Goal: Task Accomplishment & Management: Complete application form

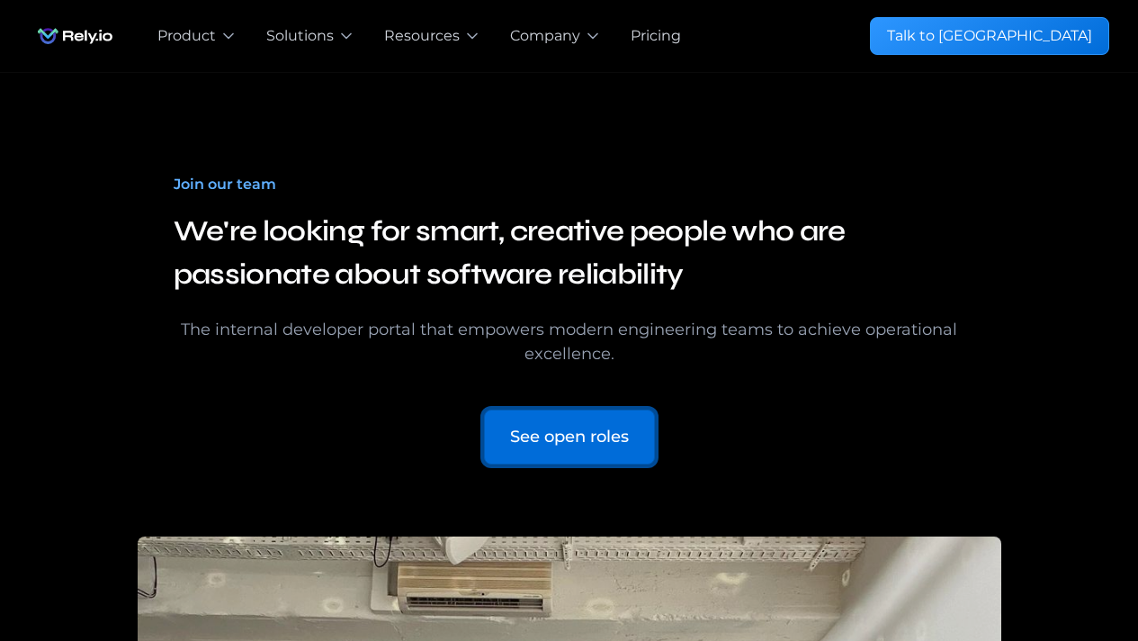
click at [625, 427] on div "See open roles" at bounding box center [569, 437] width 119 height 24
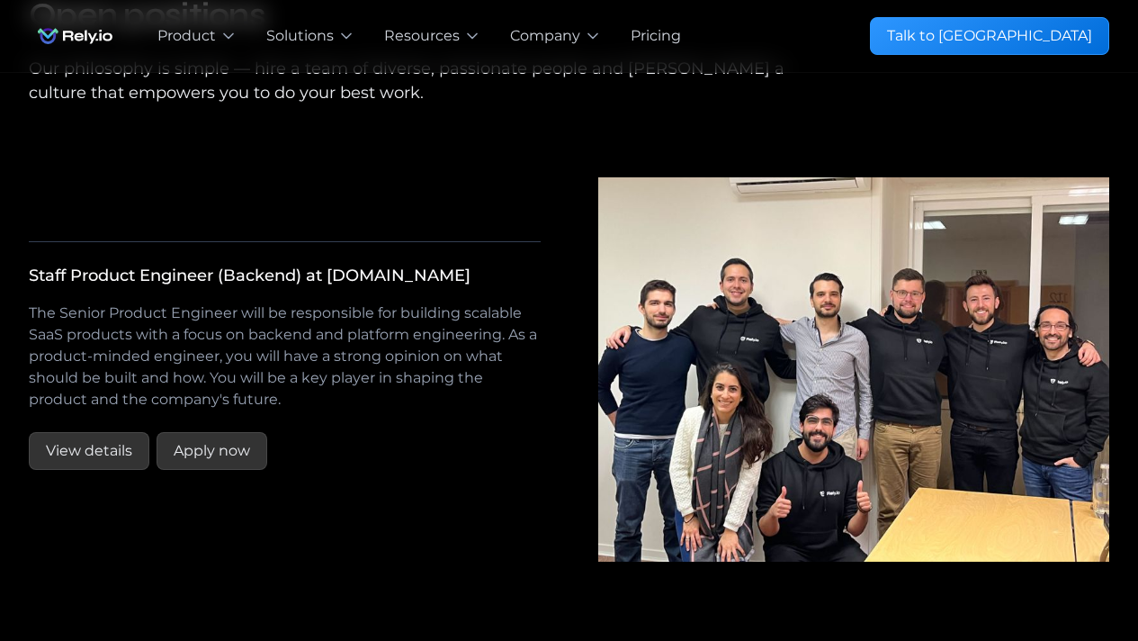
scroll to position [3113, 0]
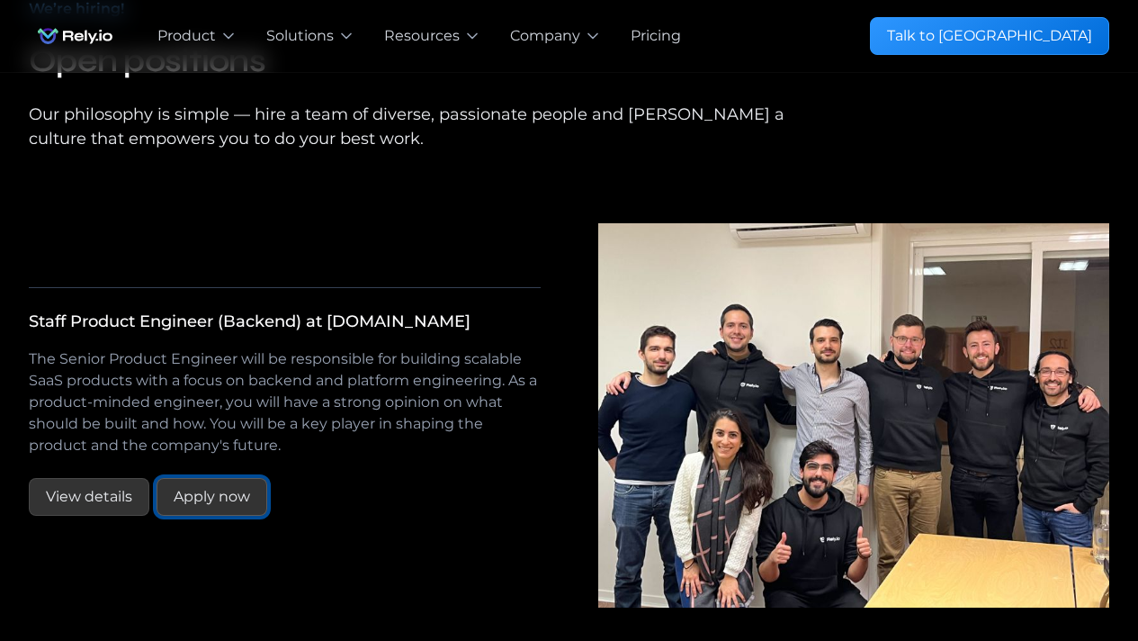
click at [216, 508] on div "Apply now" at bounding box center [212, 497] width 76 height 22
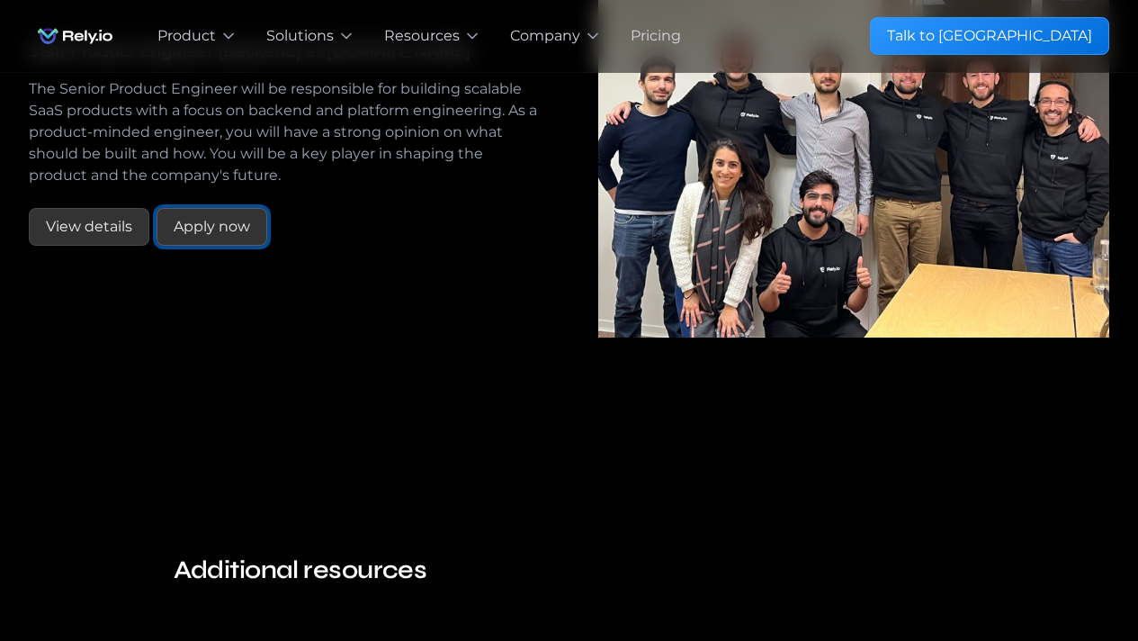
click at [228, 238] on div "Apply now" at bounding box center [212, 227] width 76 height 22
click at [97, 246] on link "View details" at bounding box center [89, 227] width 121 height 38
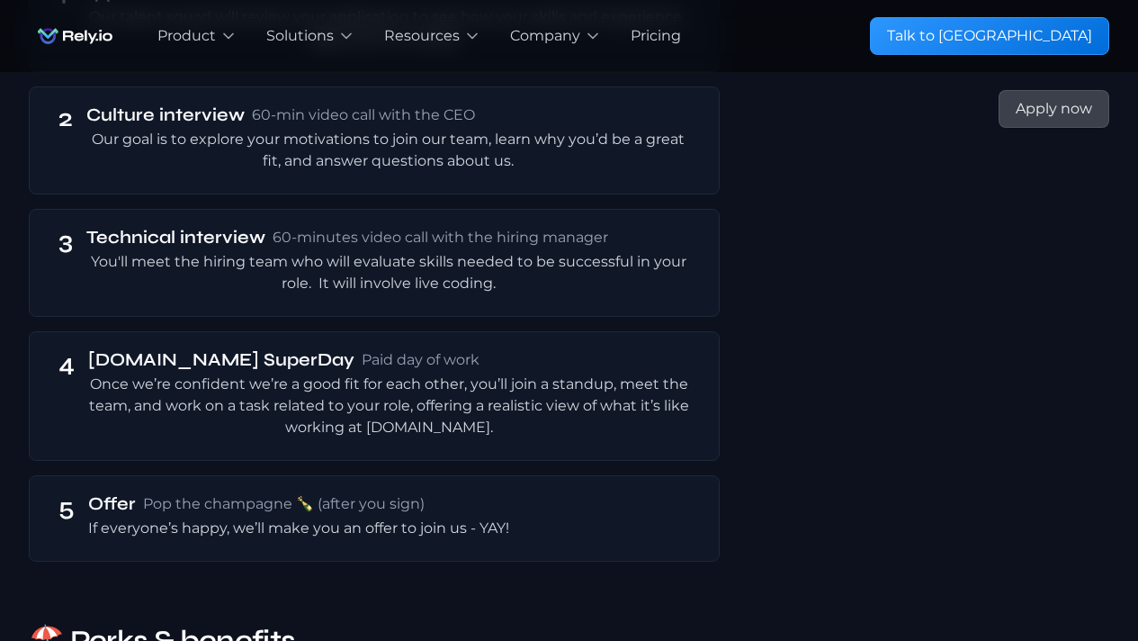
scroll to position [3629, 0]
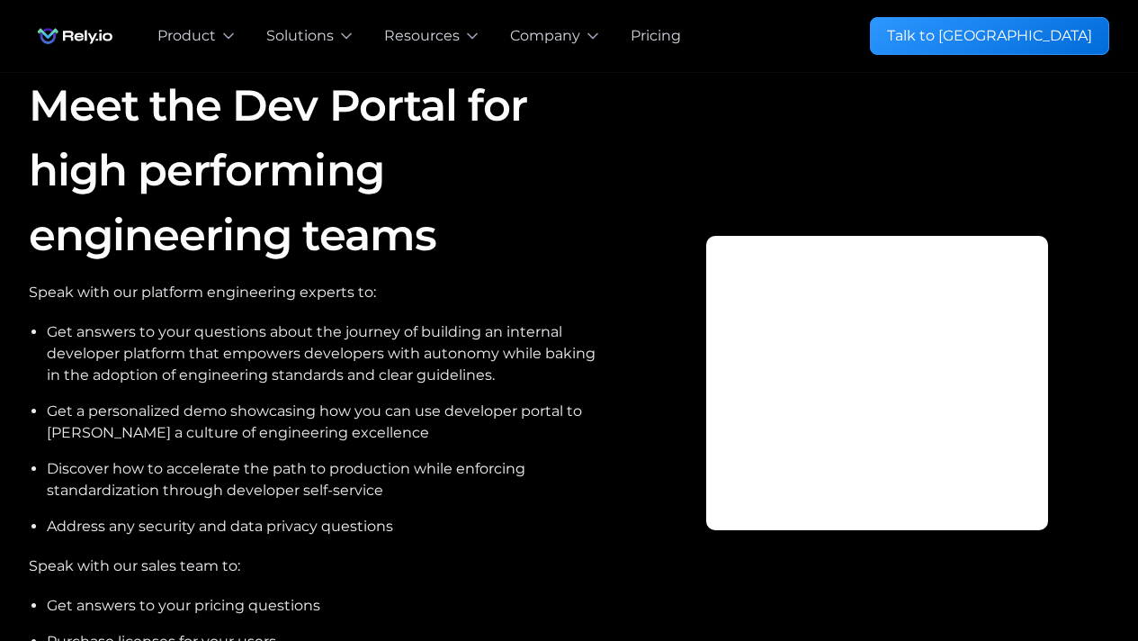
click at [625, 160] on div "Meet the Dev Portal for high performing engineering teams Speak with our platfo…" at bounding box center [569, 382] width 1081 height 619
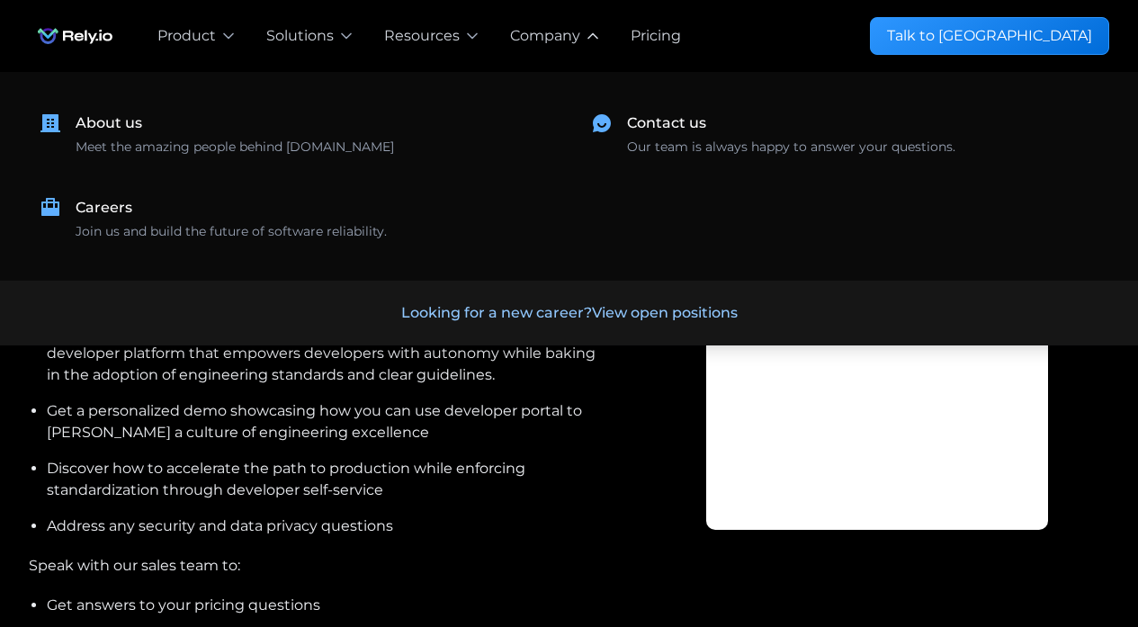
click at [561, 31] on div "Company" at bounding box center [545, 36] width 70 height 22
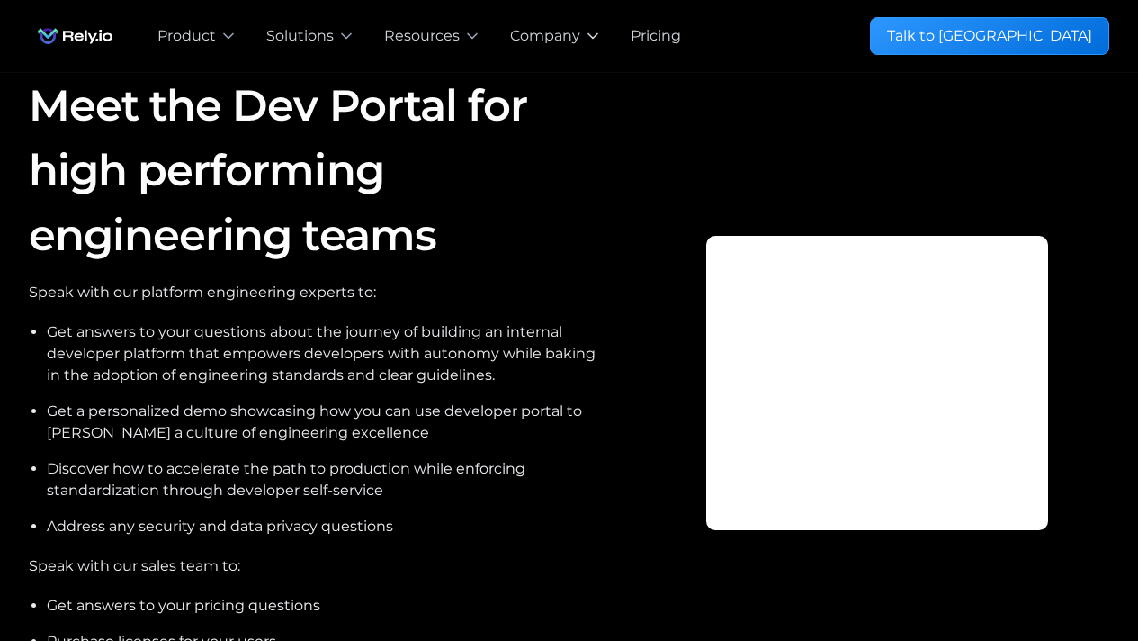
click at [540, 38] on div "Company" at bounding box center [545, 36] width 70 height 22
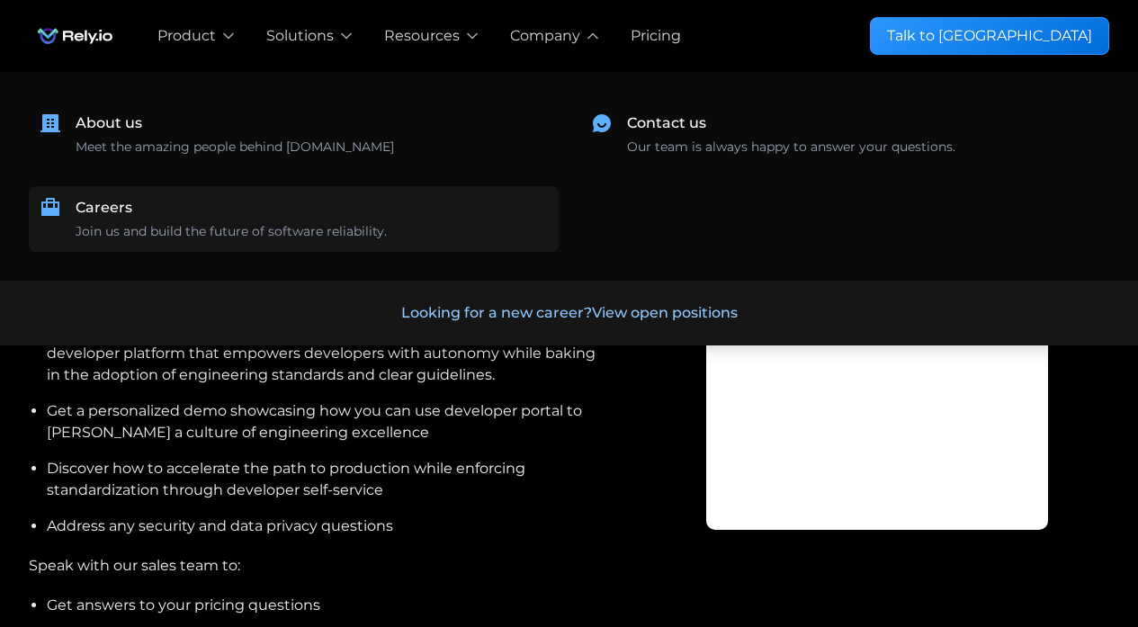
click at [261, 244] on link "Careers Join us and build the future of software reliability." at bounding box center [294, 219] width 530 height 66
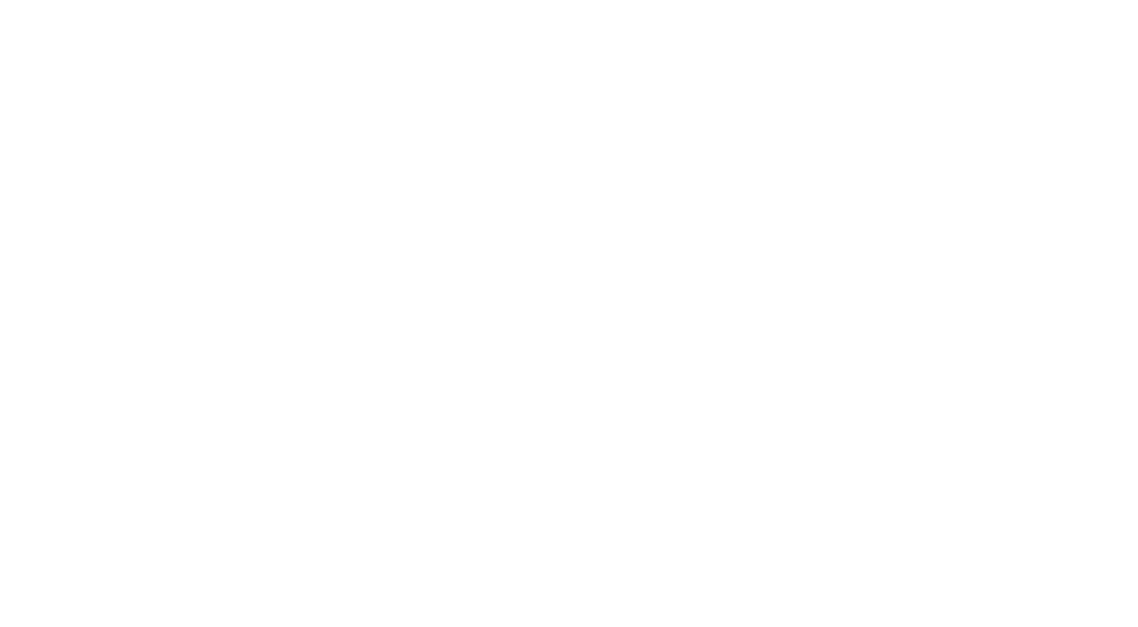
click at [0, 0] on html at bounding box center [0, 0] width 0 height 0
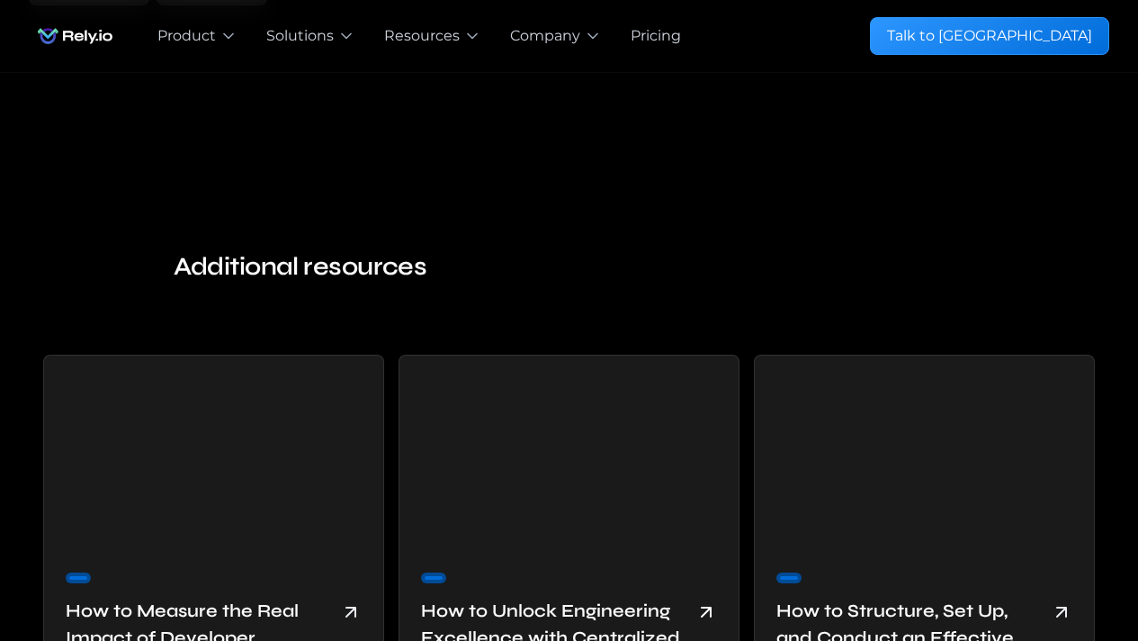
scroll to position [3290, 0]
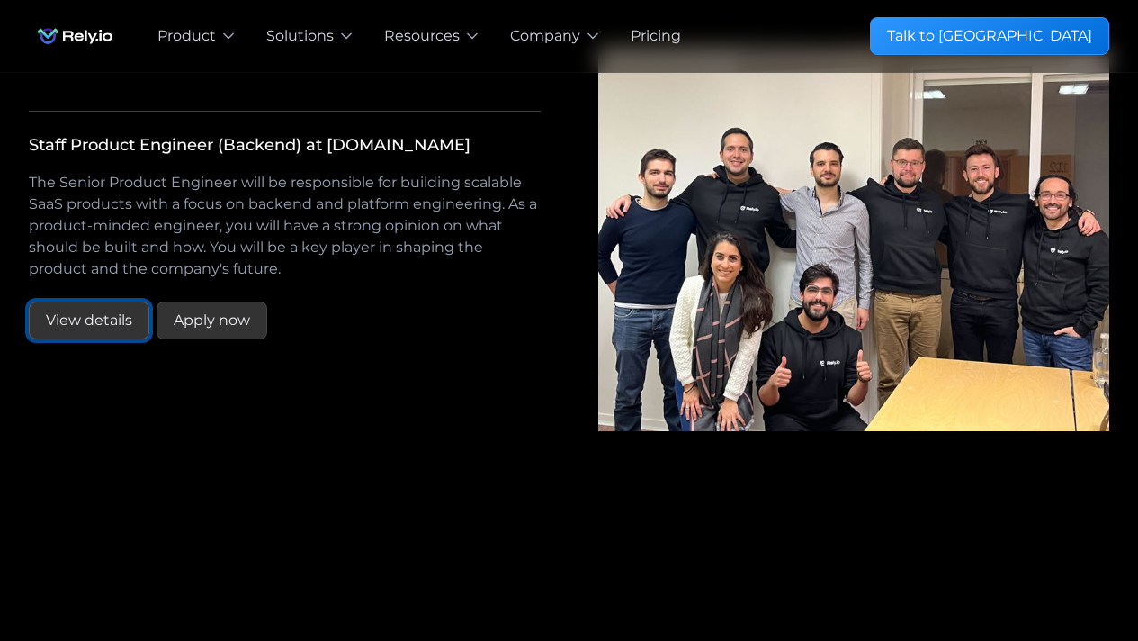
click at [121, 339] on link "View details" at bounding box center [89, 320] width 121 height 38
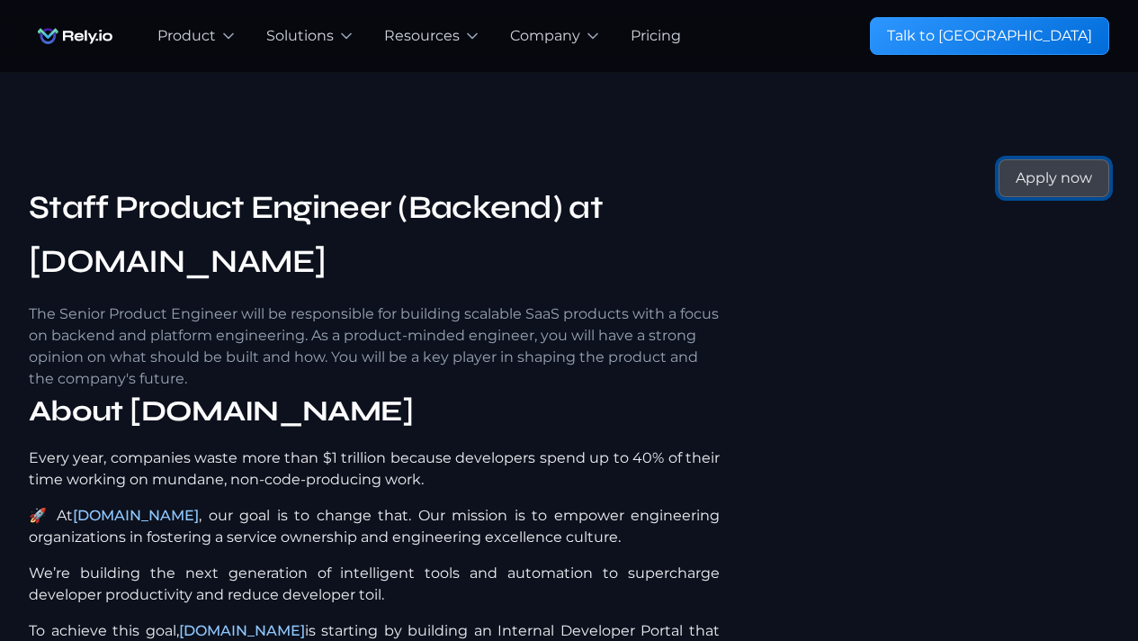
click at [1086, 192] on link "Apply now" at bounding box center [1054, 178] width 111 height 38
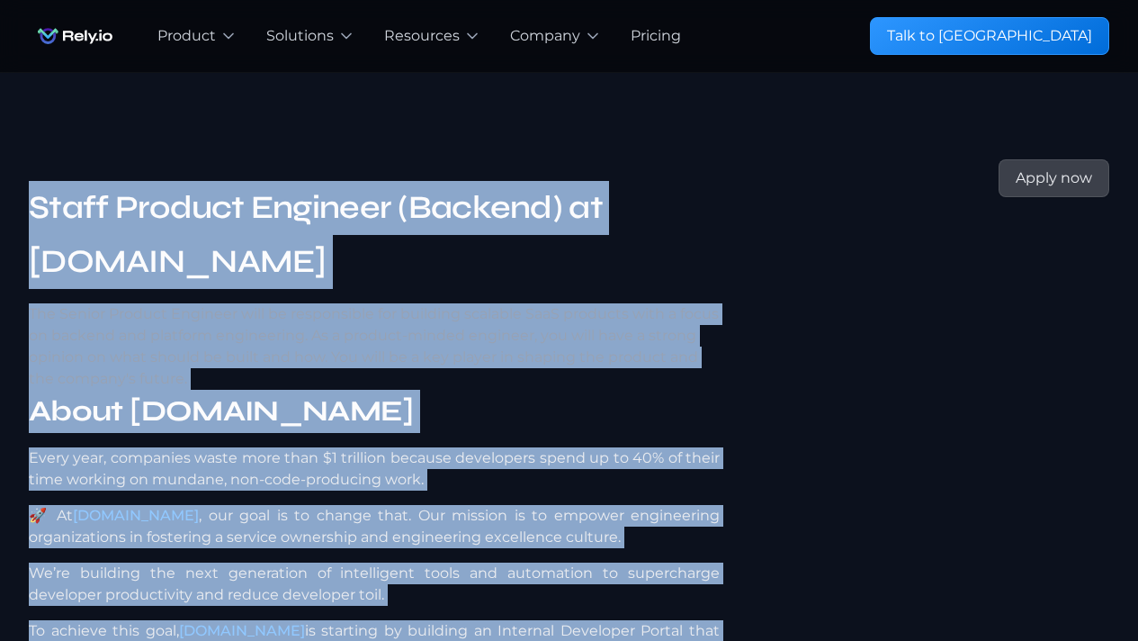
drag, startPoint x: 320, startPoint y: 577, endPoint x: 23, endPoint y: 85, distance: 574.1
copy div "Lorem Ipsumdo Sitametc (Adipisc) el Sedd.ei Tem Incidi Utlabor Etdolore magn al…"
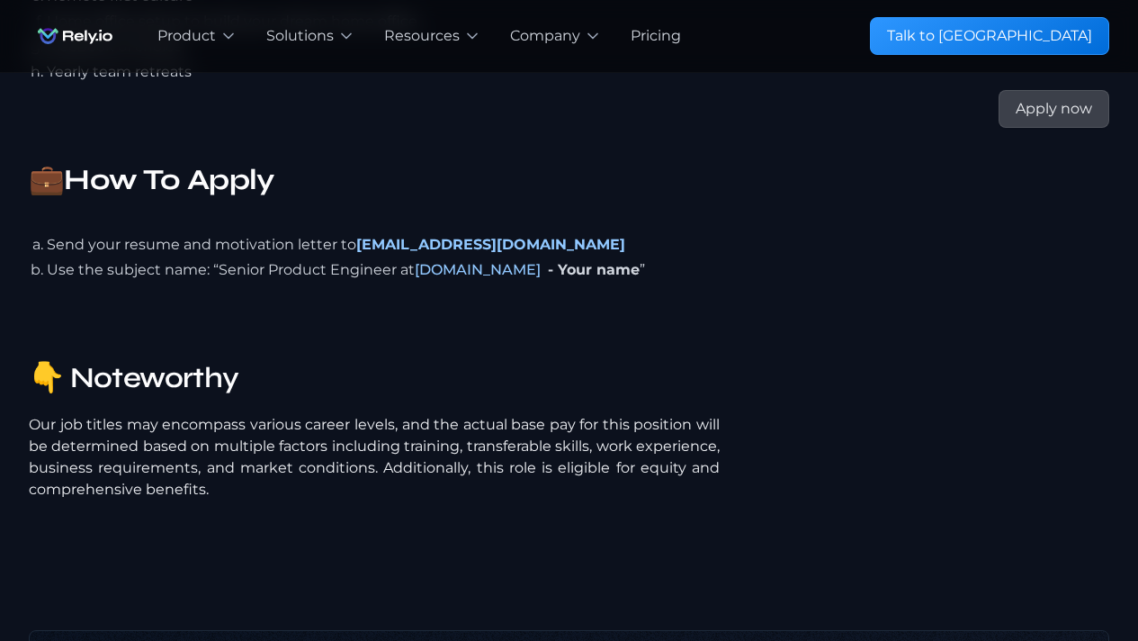
scroll to position [3899, 0]
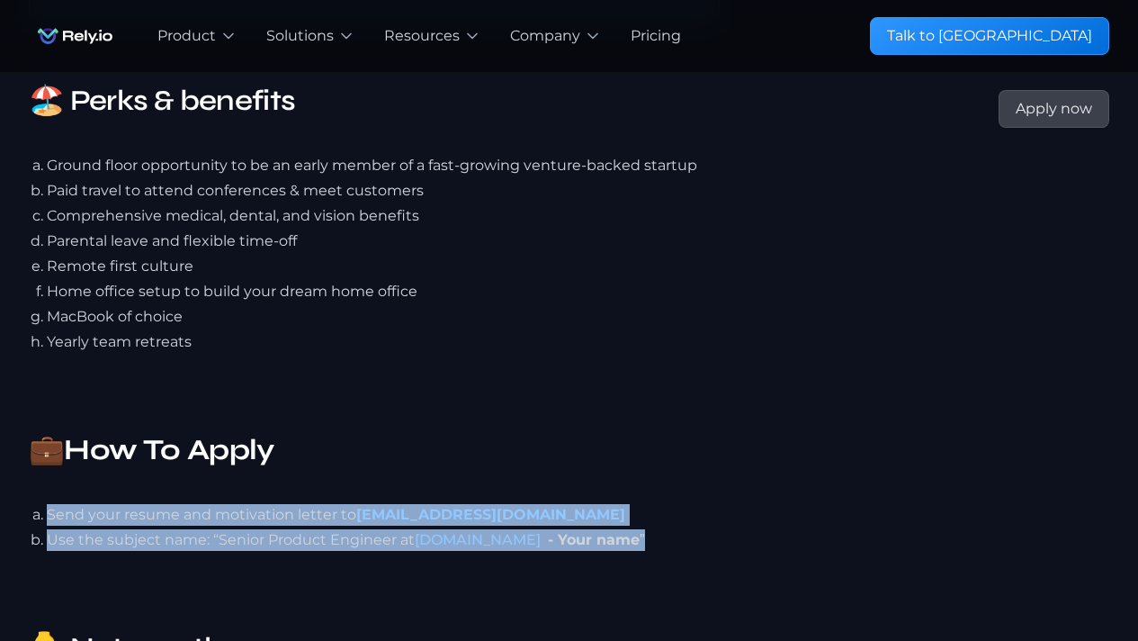
drag, startPoint x: 39, startPoint y: 432, endPoint x: 639, endPoint y: 467, distance: 601.2
click at [639, 500] on ul "Send your resume and motivation letter to [EMAIL_ADDRESS][DOMAIN_NAME] Use the …" at bounding box center [374, 527] width 691 height 54
copy ul "Send your resume and motivation letter to [EMAIL_ADDRESS][DOMAIN_NAME] Use the …"
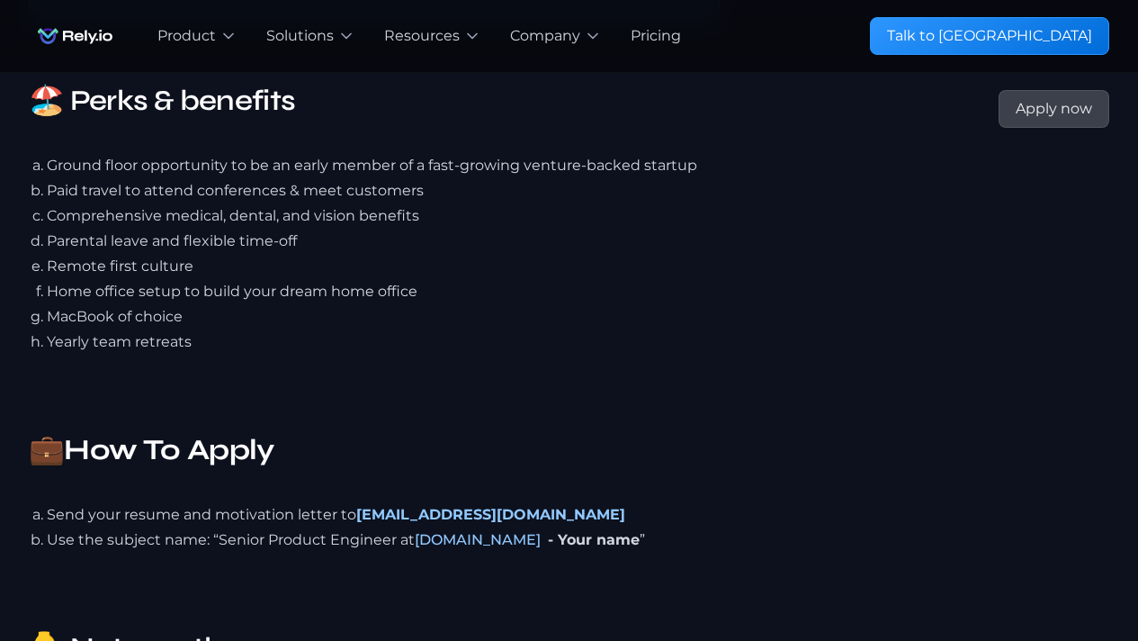
click at [539, 428] on h3 "💼 How To Apply" at bounding box center [374, 449] width 691 height 43
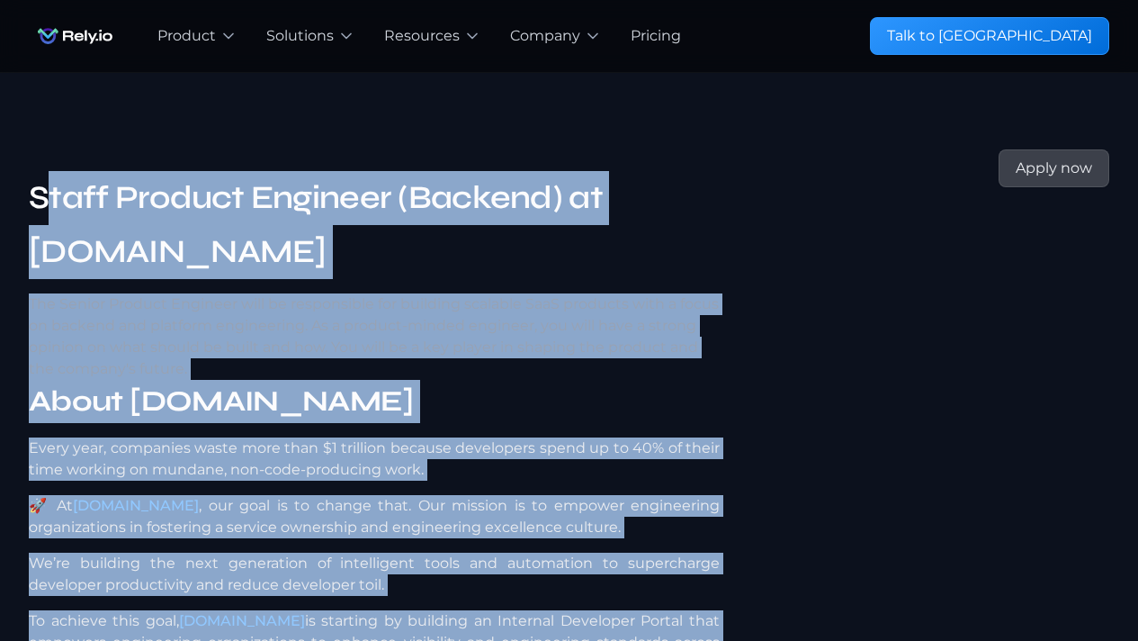
scroll to position [0, 0]
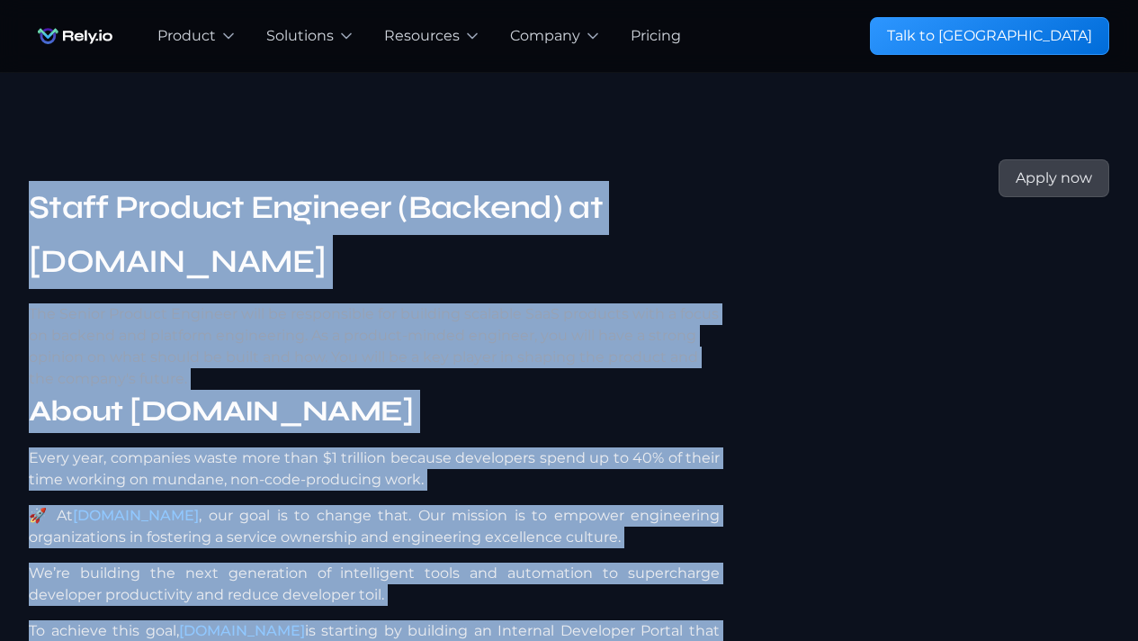
drag, startPoint x: 338, startPoint y: 182, endPoint x: 0, endPoint y: 131, distance: 342.1
copy div "Lorem Ipsumdo Sitametc (Adipisc) el Sedd.ei Tem Incidi Utlabor Etdolore magn al…"
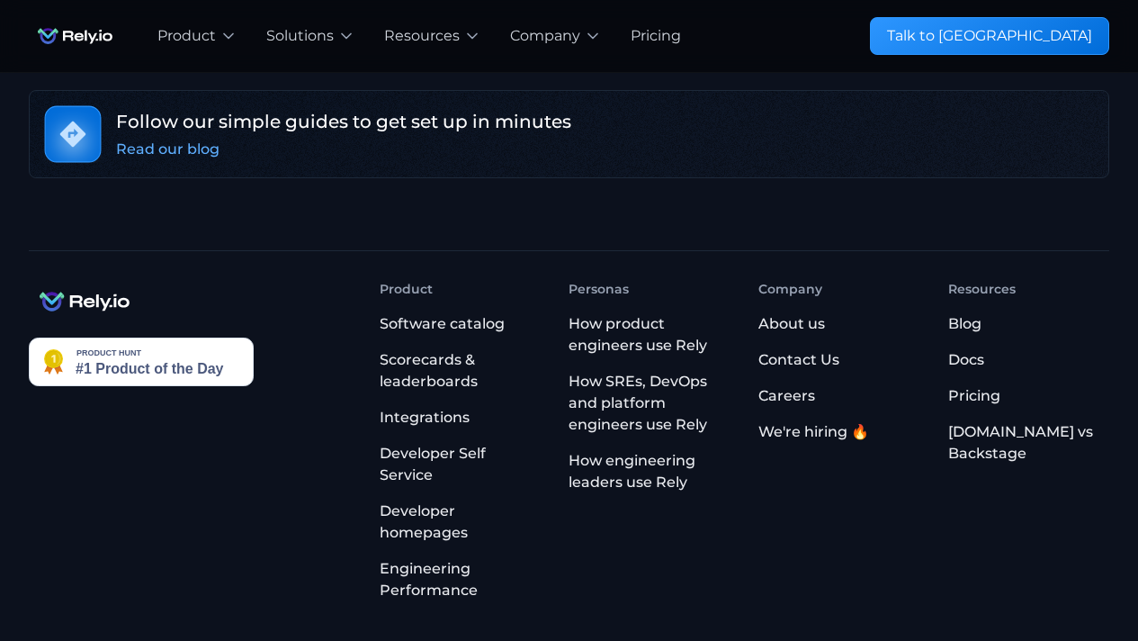
scroll to position [3899, 0]
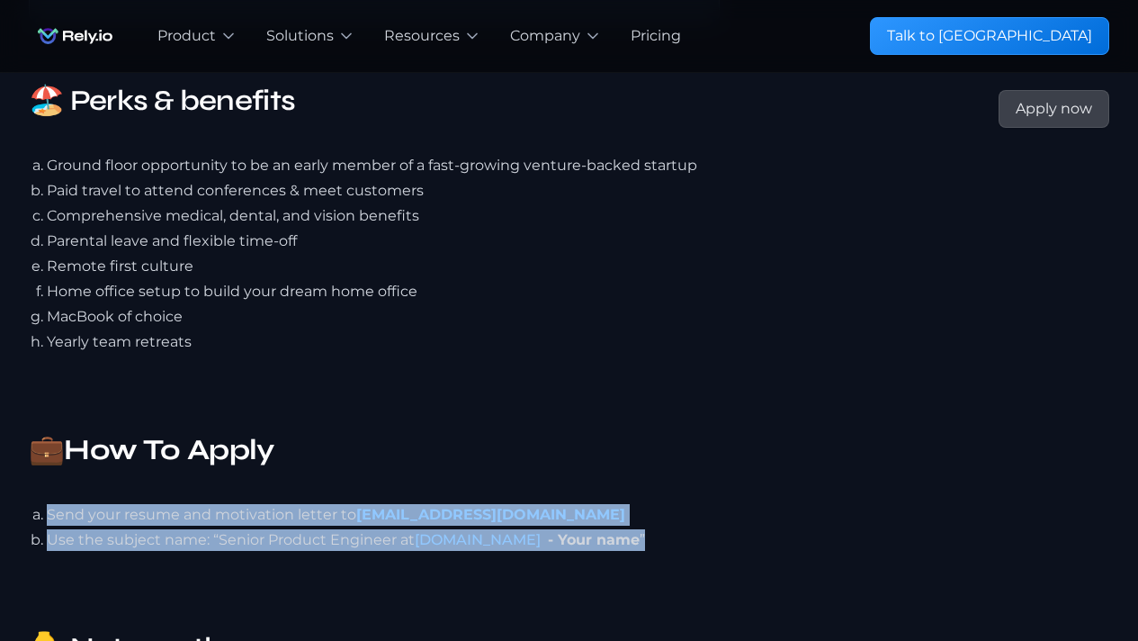
drag, startPoint x: 30, startPoint y: 418, endPoint x: 615, endPoint y: 451, distance: 585.8
copy ul "Send your resume and motivation letter to [EMAIL_ADDRESS][DOMAIN_NAME] Use the …"
click at [669, 504] on li "Send your resume and motivation letter to [EMAIL_ADDRESS][DOMAIN_NAME]" at bounding box center [383, 515] width 673 height 22
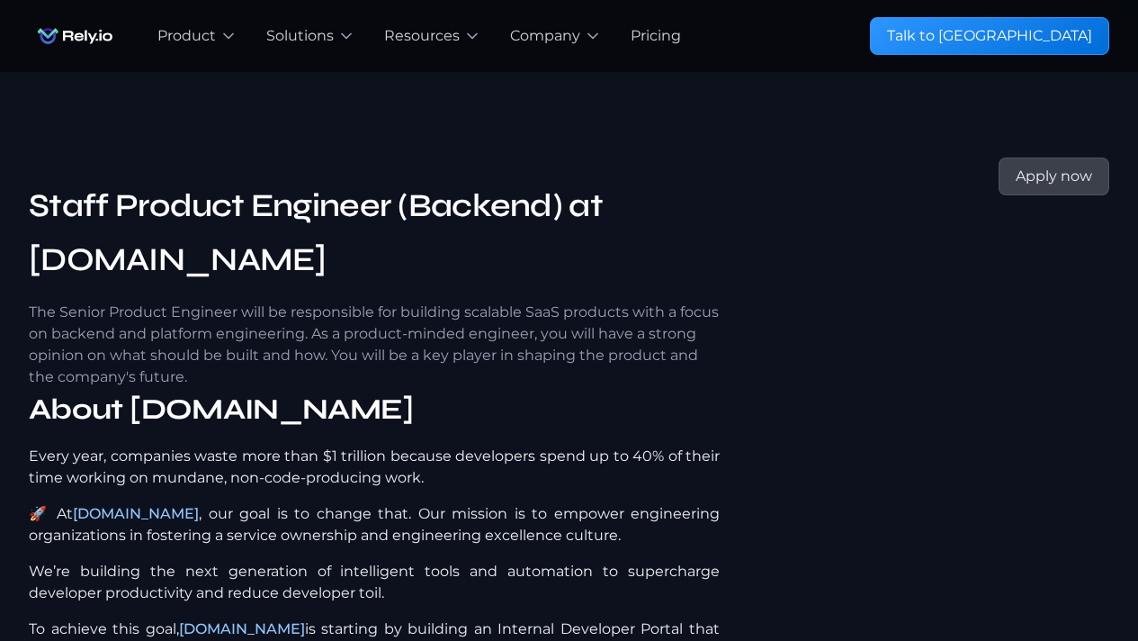
scroll to position [0, 0]
